Goal: Task Accomplishment & Management: Use online tool/utility

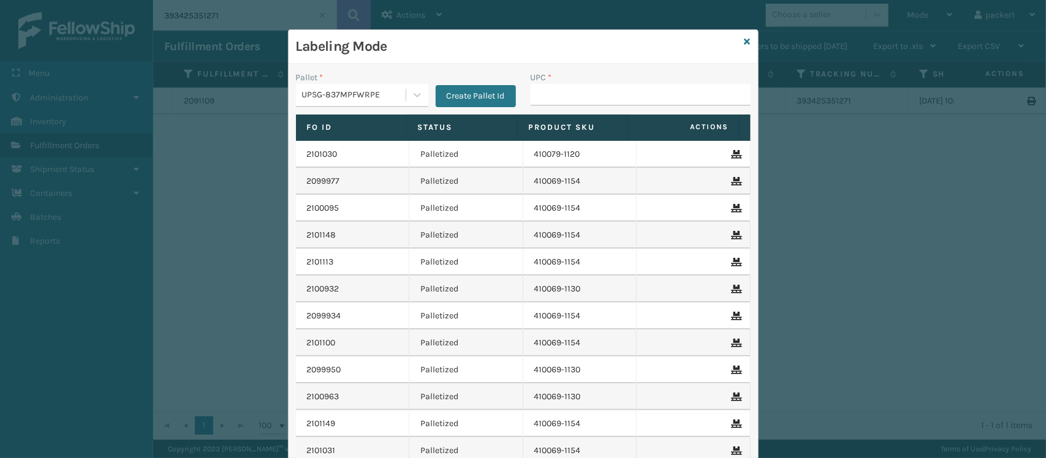
click at [614, 100] on input "UPC *" at bounding box center [641, 95] width 220 height 22
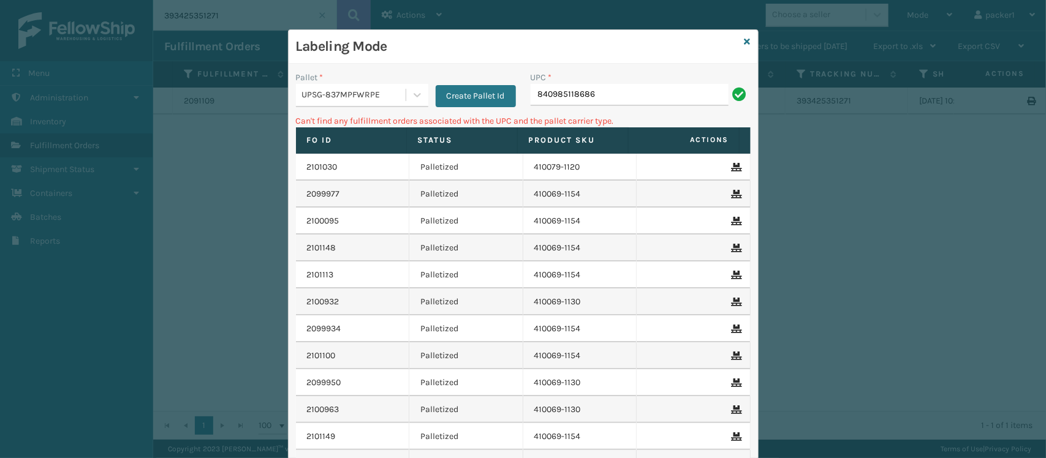
click at [378, 99] on div "UPSG-837MPFWRPE" at bounding box center [354, 95] width 105 height 13
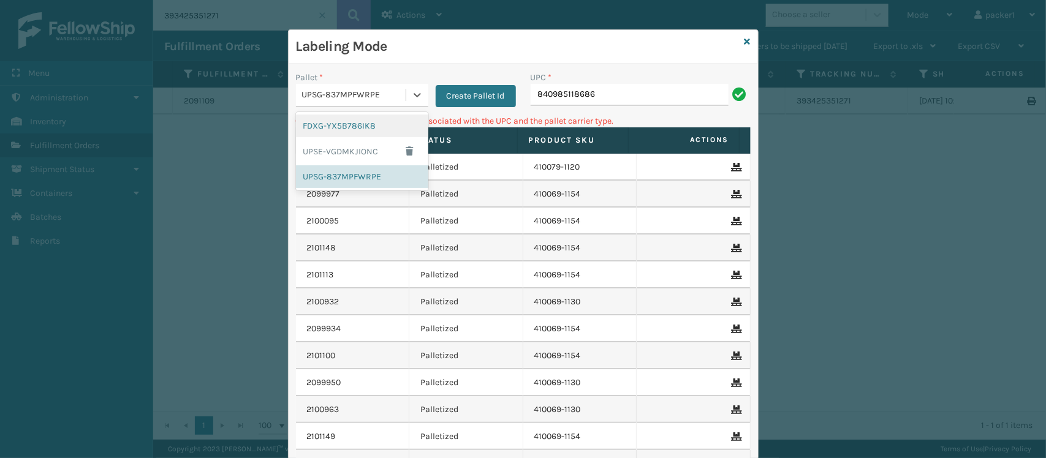
click at [342, 118] on div "FDXG-YX5B786IK8" at bounding box center [362, 126] width 132 height 23
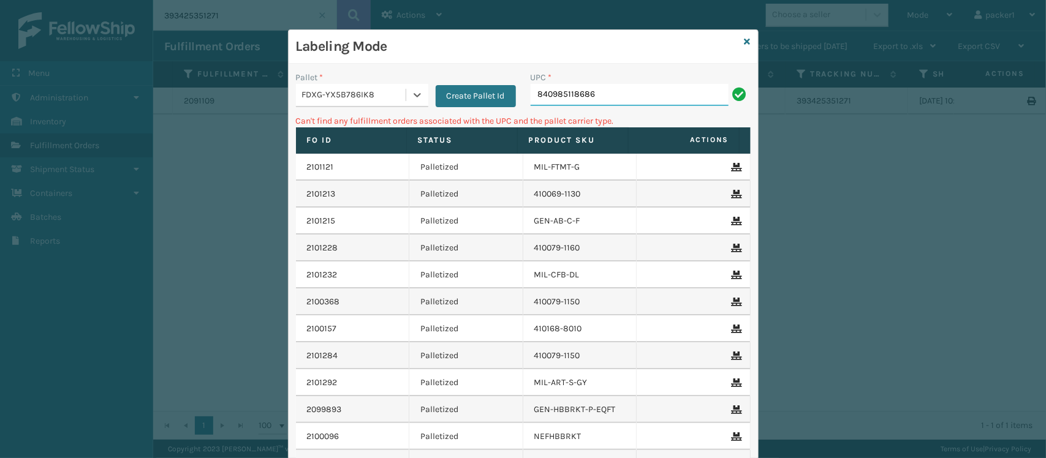
click at [593, 96] on input "840985118686" at bounding box center [630, 95] width 198 height 22
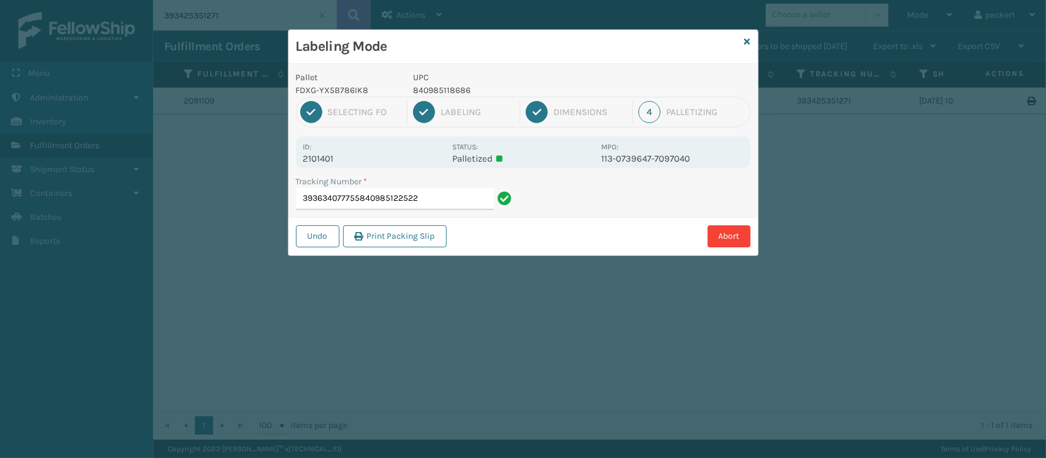
type input "393634077755840985122522"
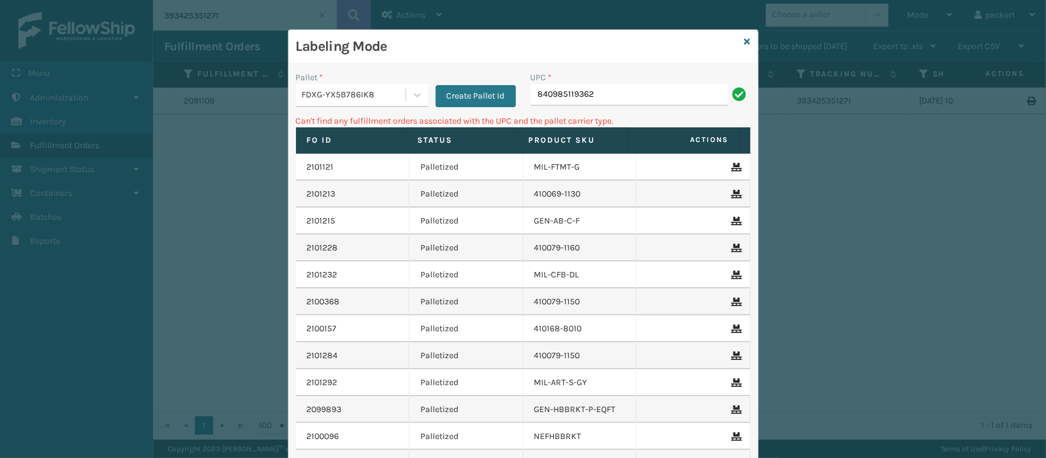
click at [307, 98] on div "FDXG-YX5B786IK8" at bounding box center [354, 95] width 105 height 13
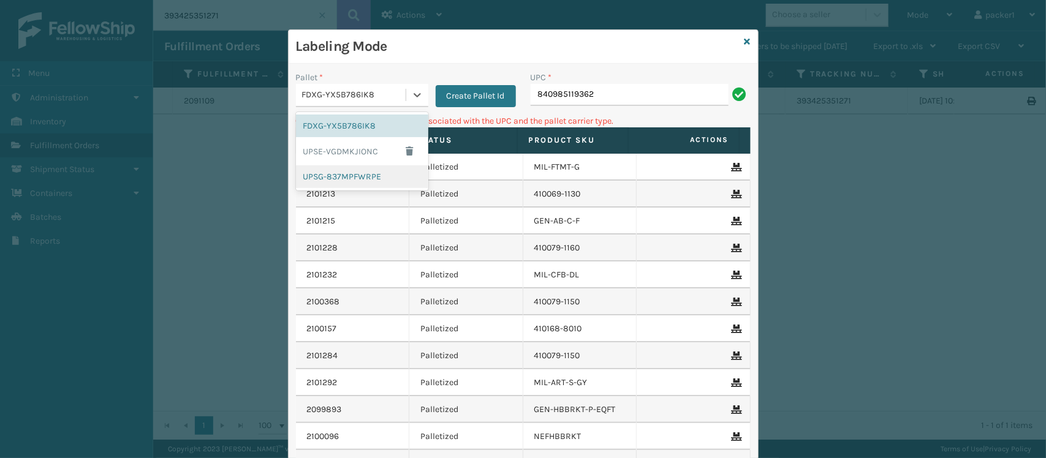
click at [336, 170] on div "UPSG-837MPFWRPE" at bounding box center [362, 176] width 132 height 23
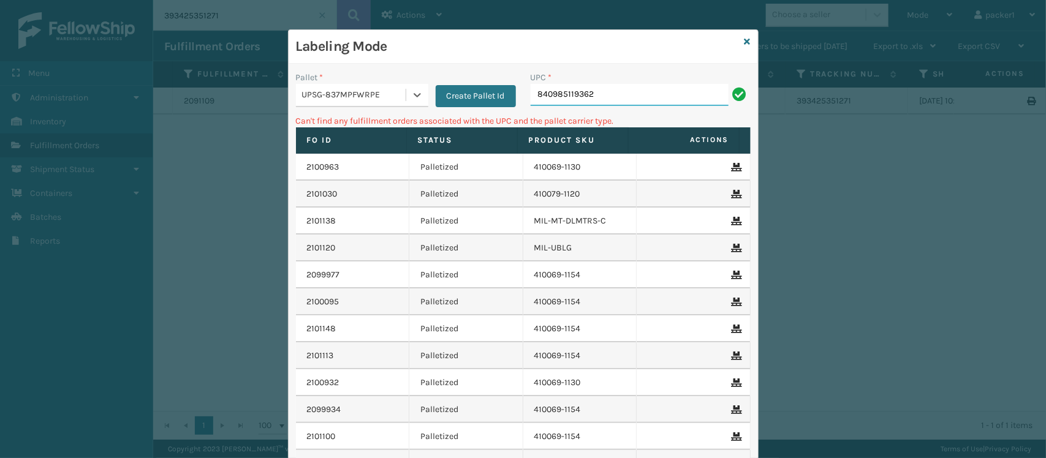
click at [653, 93] on input "840985119362" at bounding box center [630, 95] width 198 height 22
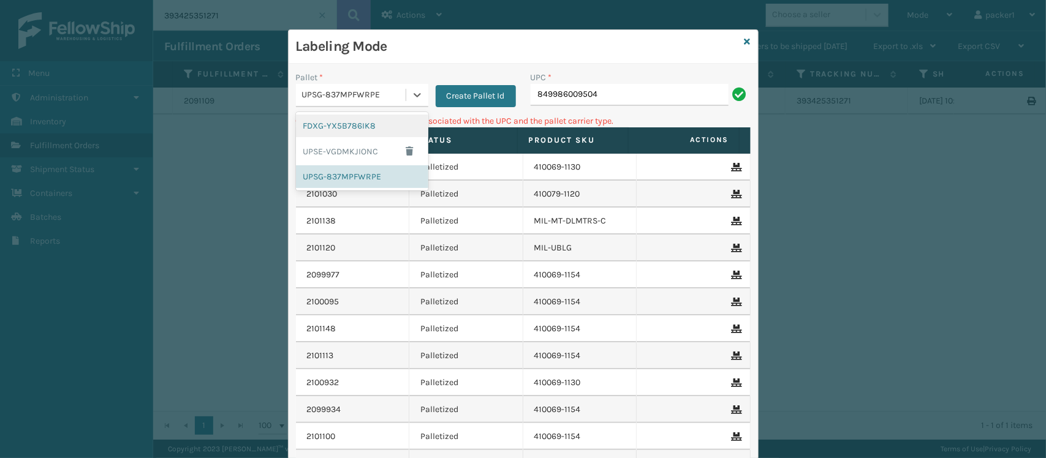
click at [393, 90] on div "UPSG-837MPFWRPE" at bounding box center [354, 95] width 105 height 13
click at [354, 130] on div "FDXG-YX5B786IK8" at bounding box center [362, 126] width 132 height 23
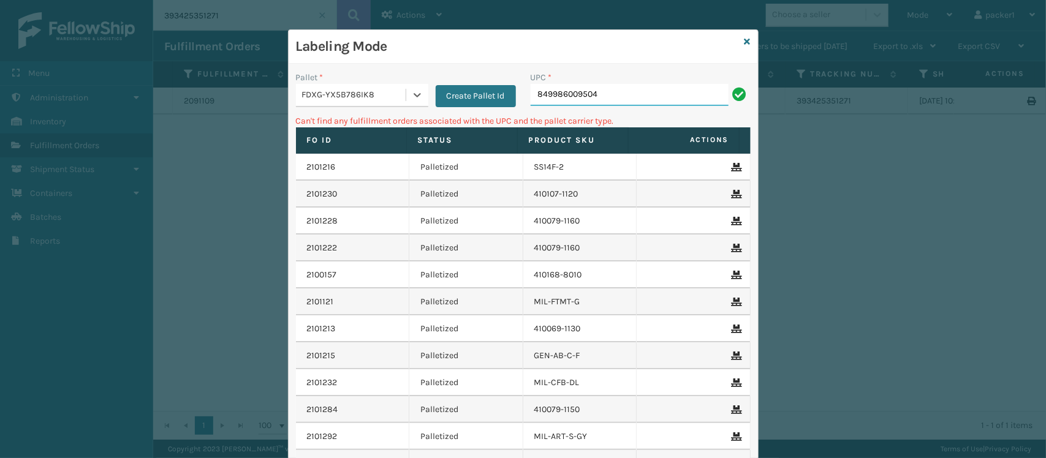
click at [605, 92] on input "849986009504" at bounding box center [630, 95] width 198 height 22
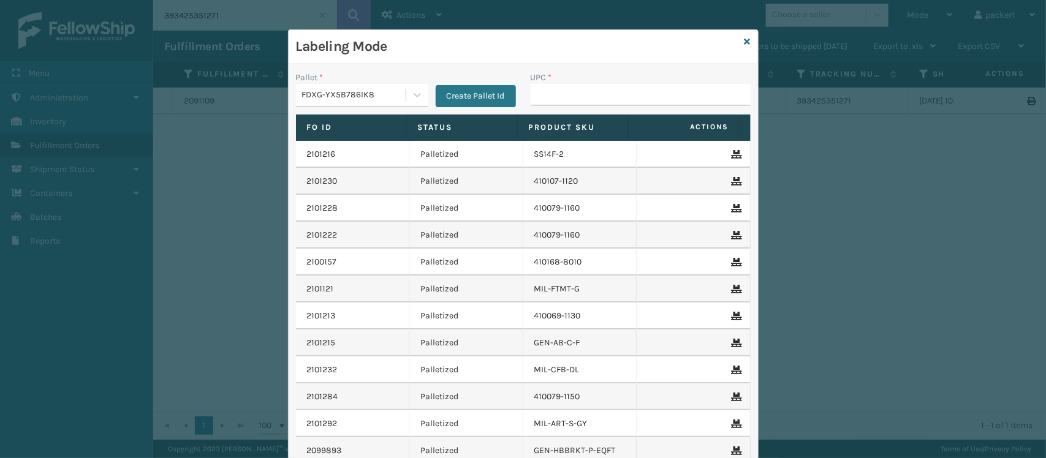
click at [605, 92] on input "UPC *" at bounding box center [641, 95] width 220 height 22
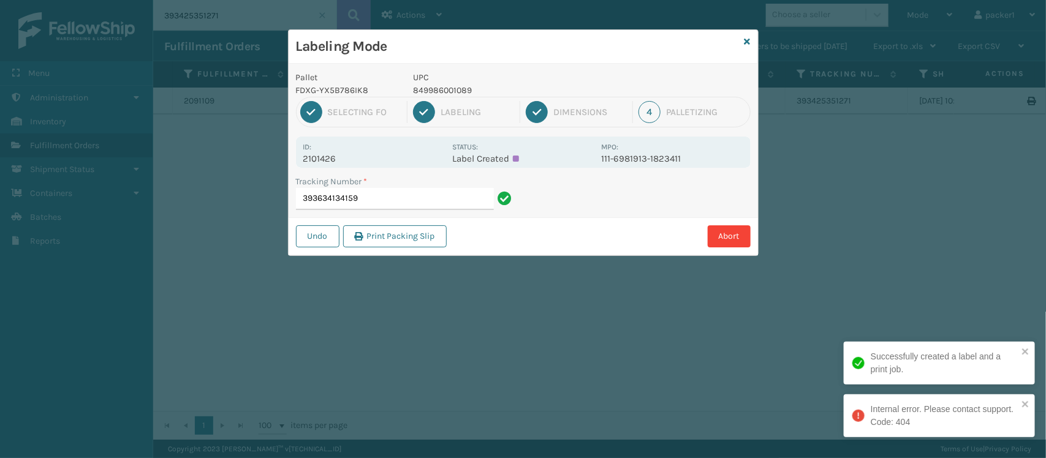
type input "393634134159"
